Goal: Transaction & Acquisition: Book appointment/travel/reservation

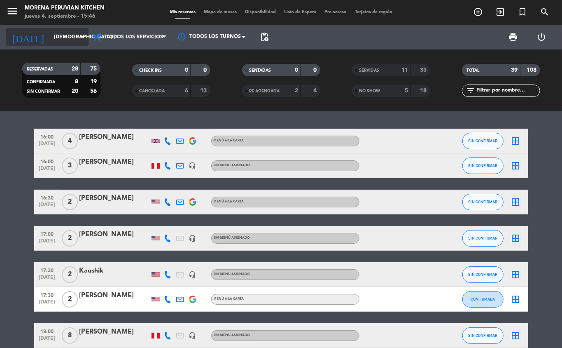
click at [71, 36] on input "[DEMOGRAPHIC_DATA] [DATE]" at bounding box center [85, 37] width 70 height 14
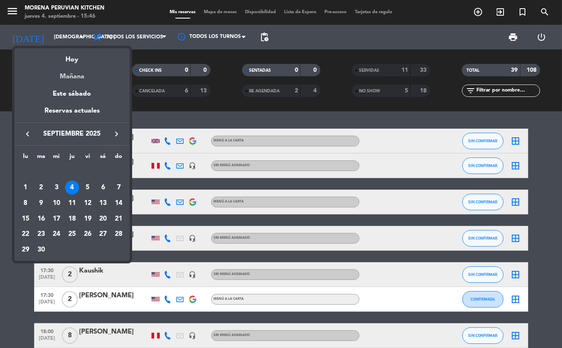
click at [93, 78] on div "Mañana" at bounding box center [71, 73] width 115 height 17
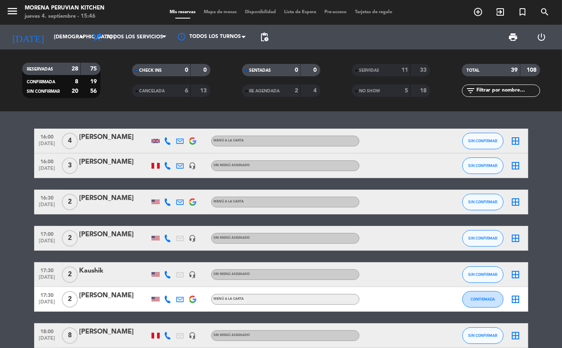
type input "vie. [DATE]"
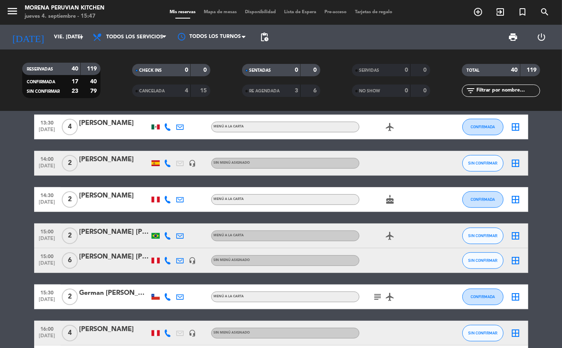
scroll to position [193, 0]
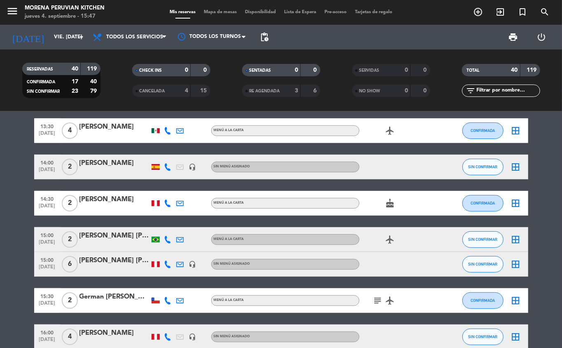
click at [474, 16] on icon "add_circle_outline" at bounding box center [478, 12] width 10 height 10
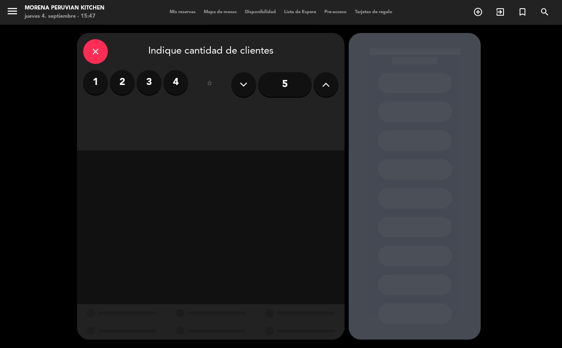
click at [93, 50] on icon "close" at bounding box center [96, 52] width 10 height 10
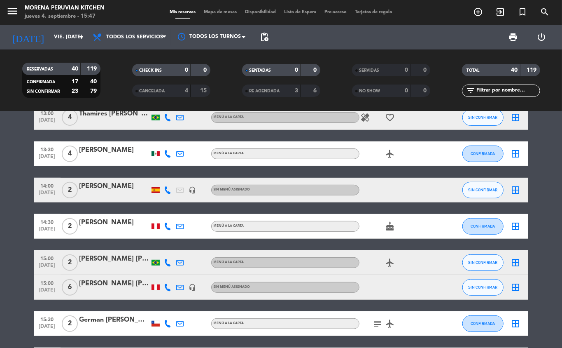
scroll to position [170, 0]
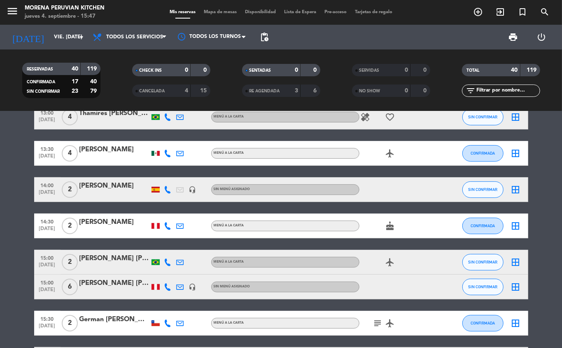
click at [476, 12] on icon "add_circle_outline" at bounding box center [478, 12] width 10 height 10
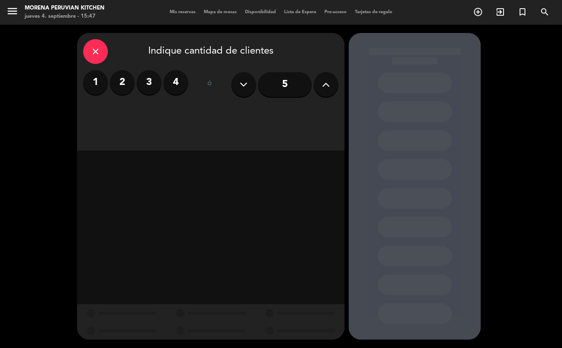
click at [332, 86] on button at bounding box center [326, 84] width 25 height 25
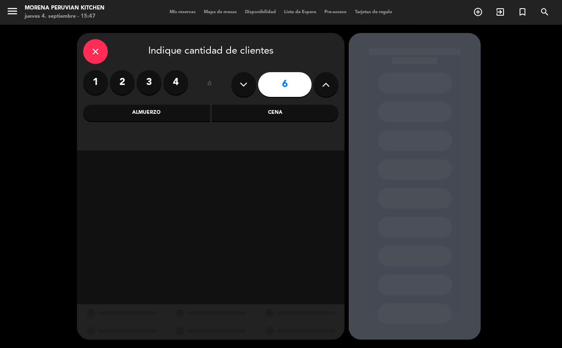
click at [170, 115] on div "Almuerzo" at bounding box center [146, 113] width 127 height 16
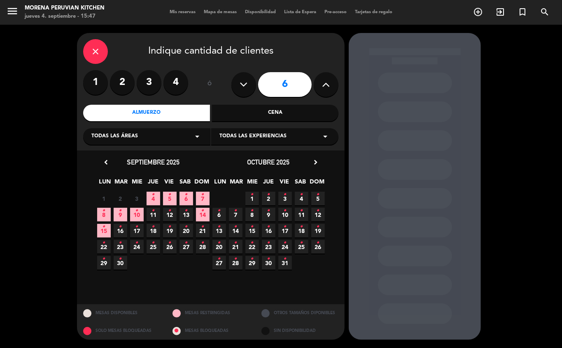
click at [170, 199] on icon "•" at bounding box center [169, 194] width 3 height 13
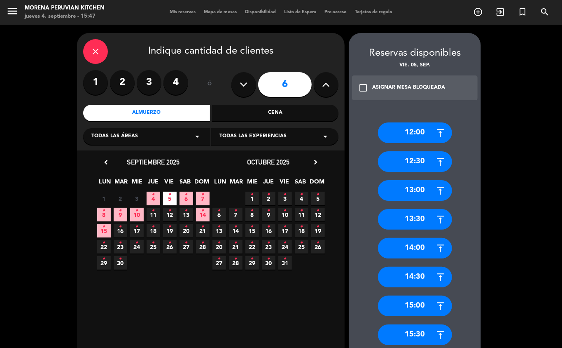
click at [423, 282] on div "14:30" at bounding box center [415, 276] width 74 height 21
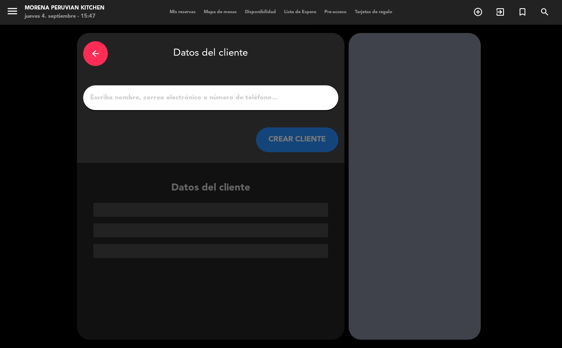
click at [245, 102] on input "1" at bounding box center [210, 98] width 243 height 12
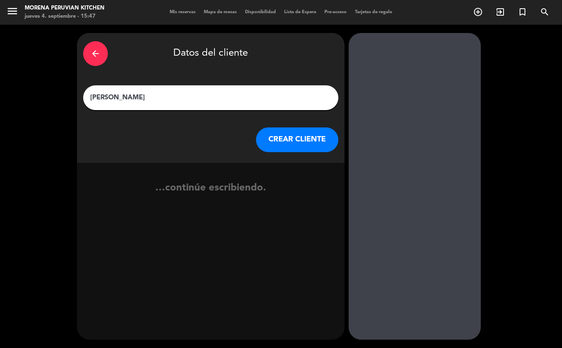
type input "[PERSON_NAME]"
click at [299, 144] on button "CREAR CLIENTE" at bounding box center [297, 139] width 82 height 25
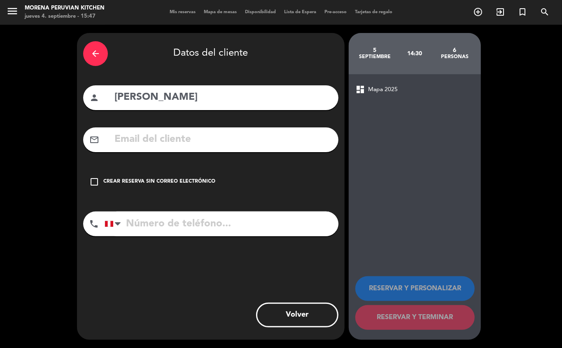
click at [173, 190] on div "check_box_outline_blank Crear reserva sin correo electrónico" at bounding box center [210, 181] width 255 height 25
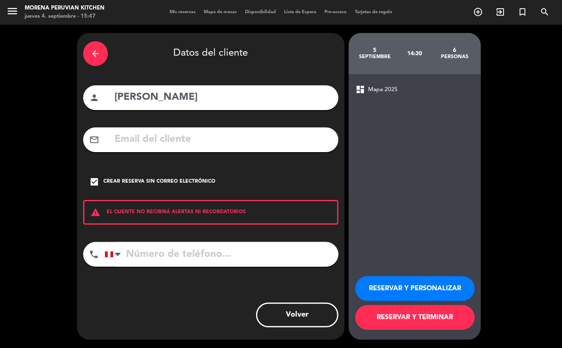
click at [172, 250] on input "tel" at bounding box center [222, 254] width 234 height 25
type input "[PHONE_NUMBER]"
click at [428, 316] on button "RESERVAR Y TERMINAR" at bounding box center [414, 317] width 119 height 25
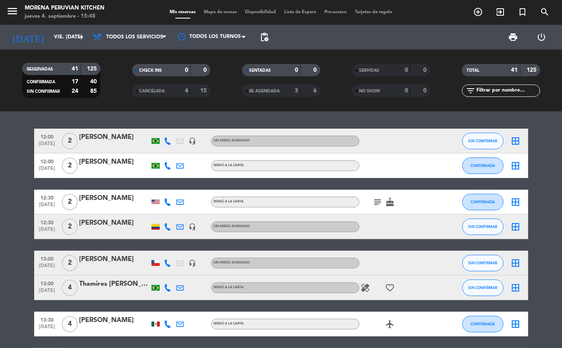
click at [262, 263] on div "Sin menú asignado" at bounding box center [285, 262] width 148 height 11
click at [301, 264] on div "Sin menú asignado" at bounding box center [285, 262] width 148 height 11
click at [63, 36] on input "vie. [DATE]" at bounding box center [85, 37] width 70 height 14
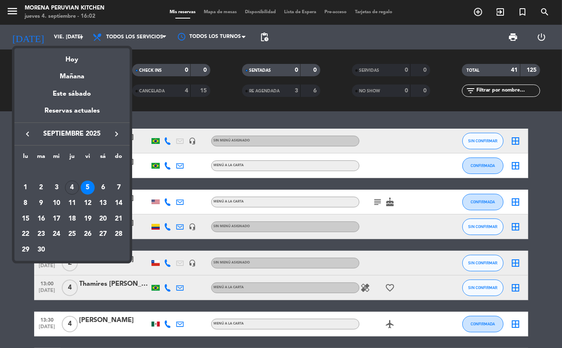
click at [56, 33] on div at bounding box center [281, 174] width 562 height 348
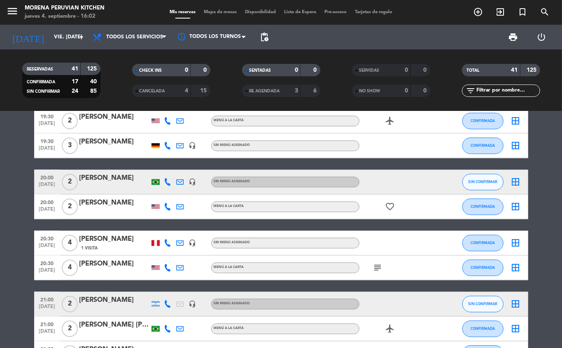
scroll to position [873, 0]
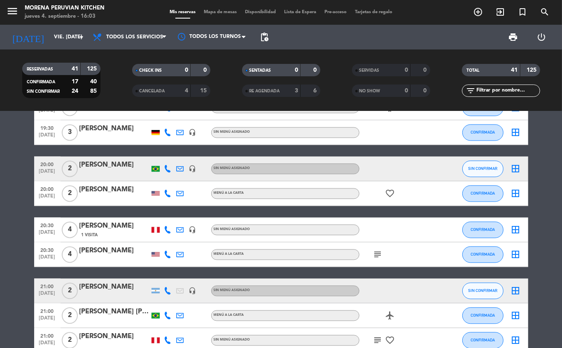
click at [474, 7] on icon "add_circle_outline" at bounding box center [478, 12] width 10 height 10
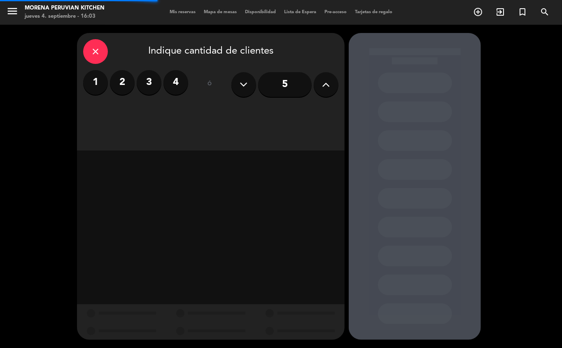
click at [120, 81] on label "2" at bounding box center [122, 82] width 25 height 25
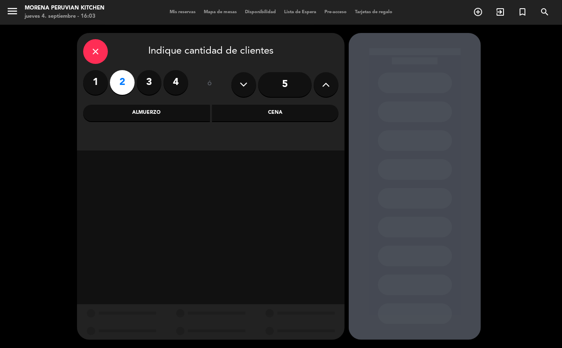
click at [187, 114] on div "Almuerzo" at bounding box center [146, 113] width 127 height 16
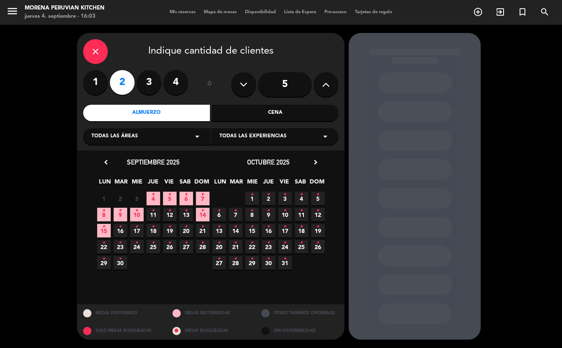
click at [153, 199] on icon "•" at bounding box center [153, 194] width 3 height 13
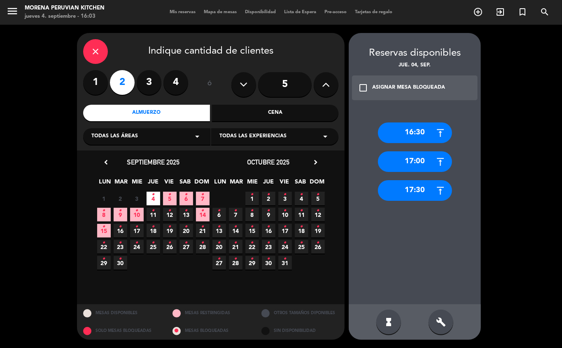
click at [411, 128] on div "16:30" at bounding box center [415, 132] width 74 height 21
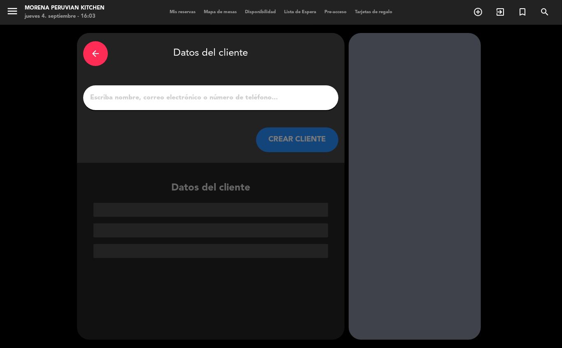
click at [91, 56] on icon "arrow_back" at bounding box center [96, 54] width 10 height 10
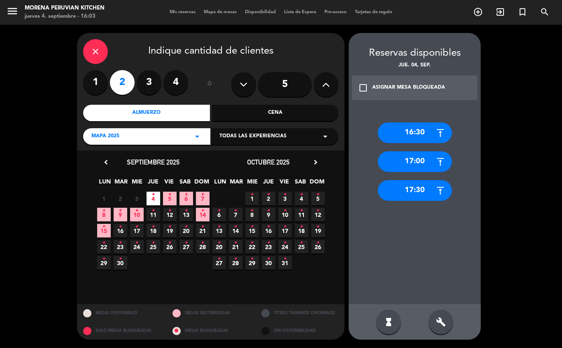
click at [413, 160] on div "17:00" at bounding box center [415, 161] width 74 height 21
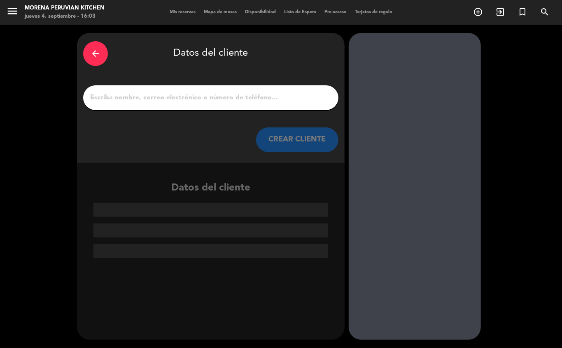
click at [178, 93] on input "1" at bounding box center [210, 98] width 243 height 12
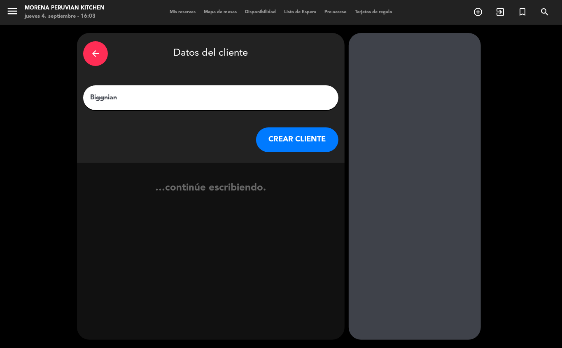
type input "Biggniano"
click at [286, 148] on button "CREAR CLIENTE" at bounding box center [297, 139] width 82 height 25
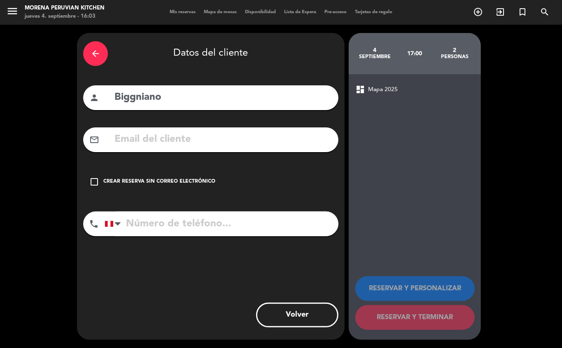
click at [162, 185] on div "Crear reserva sin correo electrónico" at bounding box center [159, 182] width 112 height 8
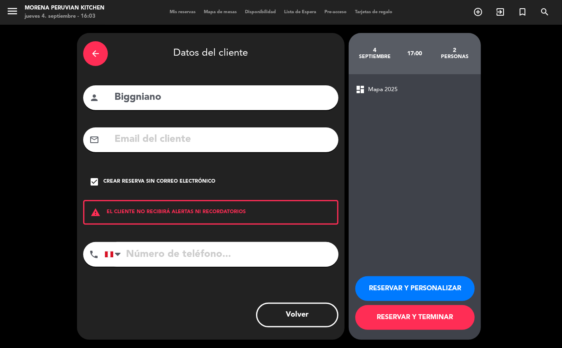
click at [187, 255] on input "tel" at bounding box center [222, 254] width 234 height 25
type input "[PHONE_NUMBER]"
click at [439, 326] on button "RESERVAR Y TERMINAR" at bounding box center [414, 317] width 119 height 25
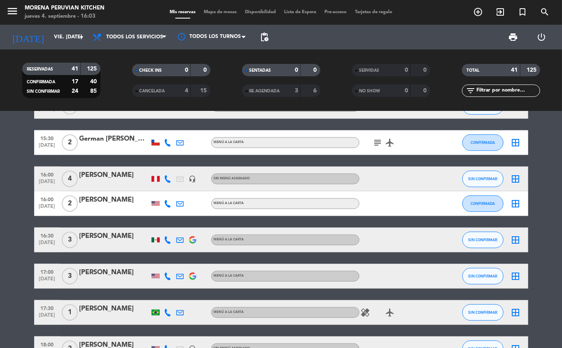
scroll to position [332, 0]
